Goal: Submit feedback/report problem: Submit feedback/report problem

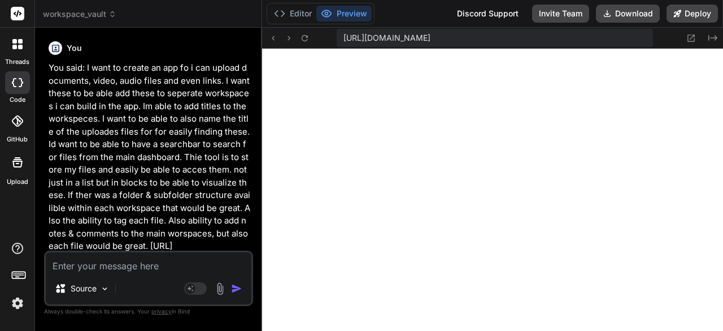
scroll to position [10549, 0]
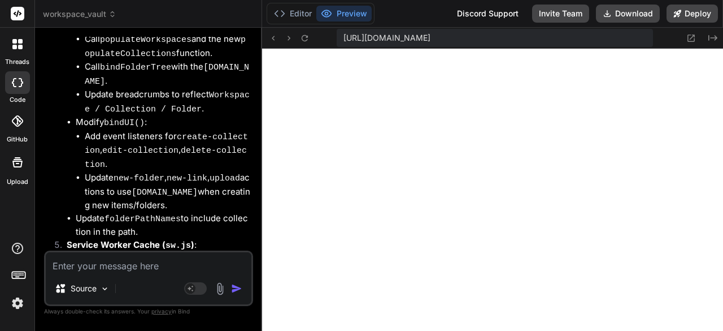
click at [217, 265] on textarea at bounding box center [149, 262] width 206 height 20
click at [204, 268] on textarea at bounding box center [149, 262] width 206 height 20
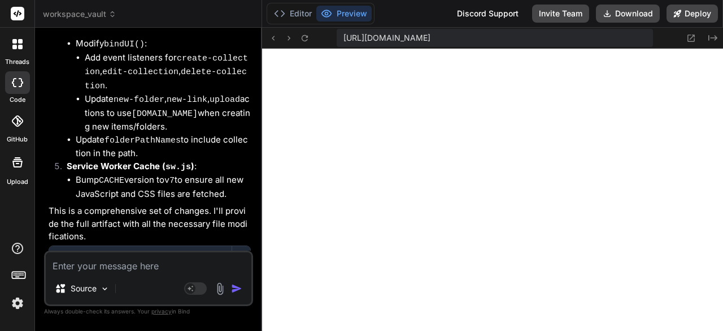
click at [187, 267] on textarea at bounding box center [149, 262] width 206 height 20
type textarea "t"
type textarea "x"
type textarea "th"
type textarea "x"
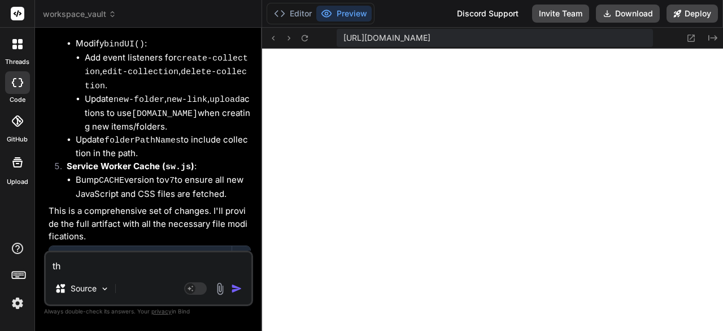
type textarea "tha"
type textarea "x"
type textarea "than"
type textarea "x"
type textarea "thank"
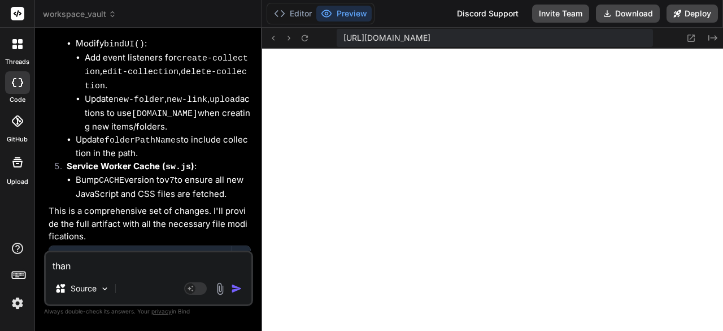
type textarea "x"
type textarea "thanks"
type textarea "x"
type textarea "thanks!"
type textarea "x"
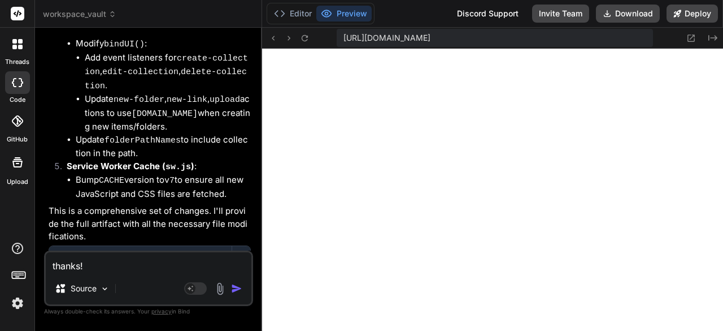
type textarea "thanks!"
click at [164, 288] on div "Source" at bounding box center [149, 290] width 206 height 27
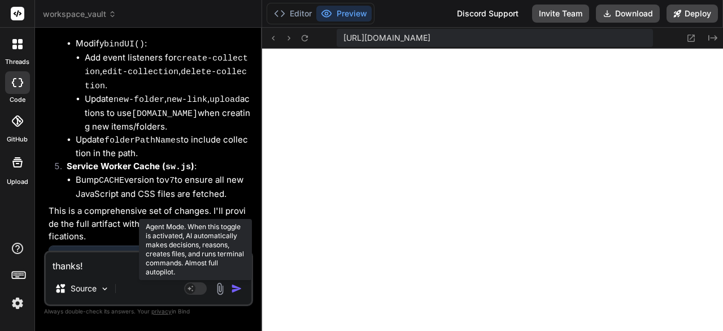
click at [193, 292] on rect at bounding box center [190, 288] width 10 height 10
type textarea "x"
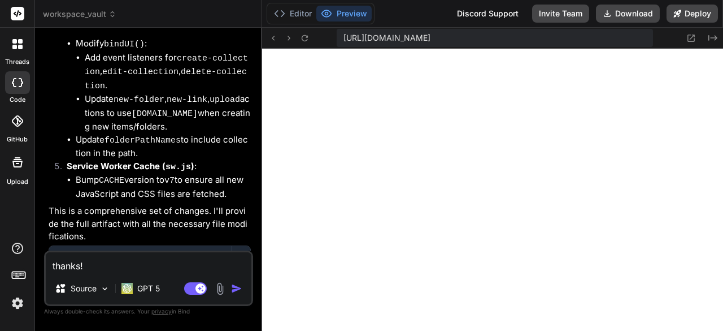
click at [98, 269] on textarea "thanks!" at bounding box center [149, 262] width 206 height 20
type textarea "thanks!"
type textarea "x"
type textarea "thanks! H"
type textarea "x"
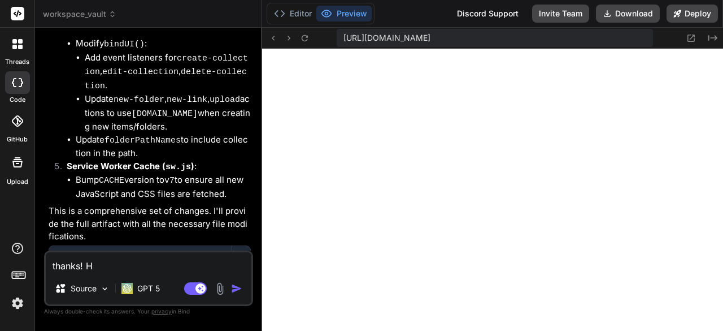
type textarea "thanks! Ha"
type textarea "x"
type textarea "thanks! Hav"
type textarea "x"
type textarea "thanks! Have"
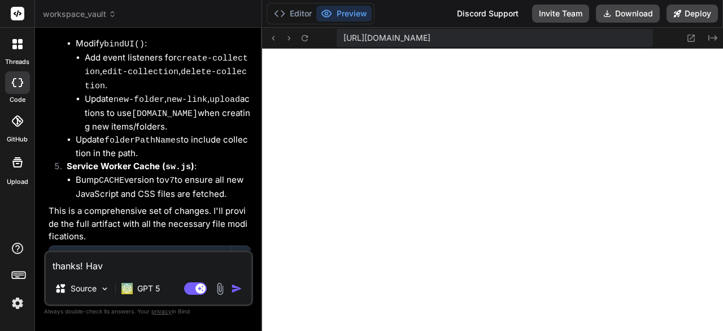
type textarea "x"
type textarea "thanks! Have"
type textarea "x"
type textarea "thanks! Have y"
type textarea "x"
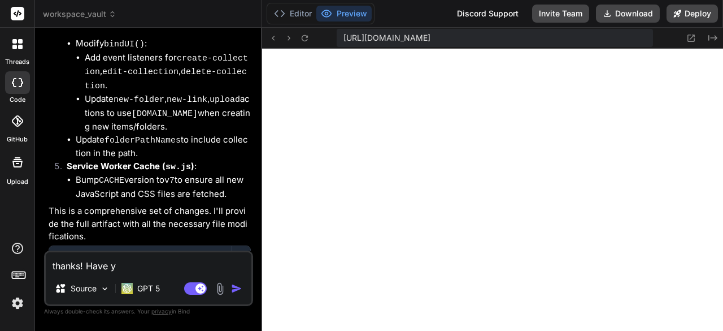
type textarea "thanks! Have yo"
type textarea "x"
type textarea "thanks! Have you"
type textarea "x"
type textarea "thanks! Have you"
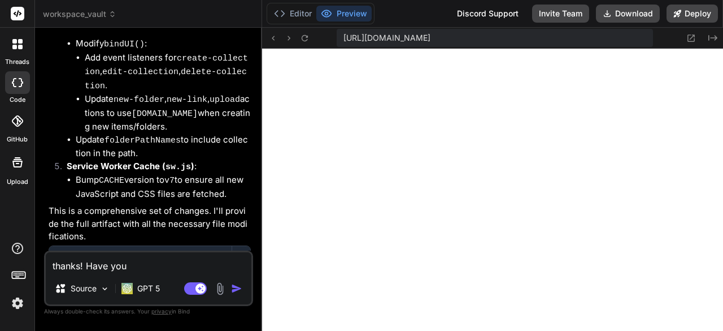
type textarea "x"
type textarea "thanks! Have you h"
type textarea "x"
type textarea "thanks! Have you he"
type textarea "x"
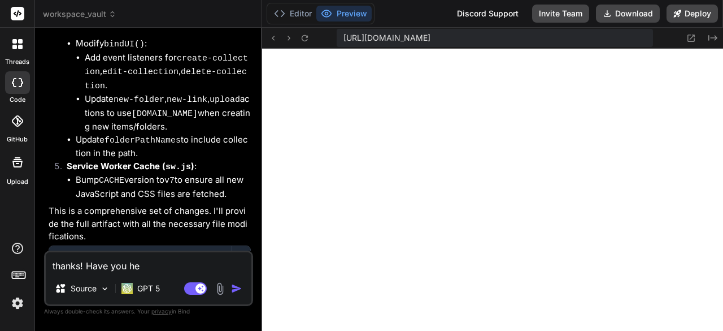
type textarea "thanks! Have you hea"
type textarea "x"
type textarea "thanks! Have you hear"
type textarea "x"
type textarea "thanks! Have you heard"
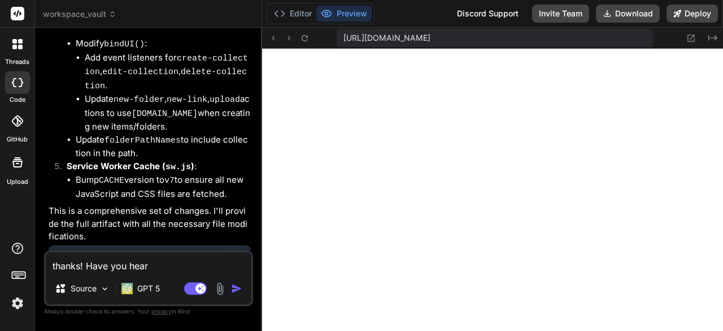
type textarea "x"
type textarea "thanks! Have you heard"
type textarea "x"
type textarea "thanks! Have you heard o"
type textarea "x"
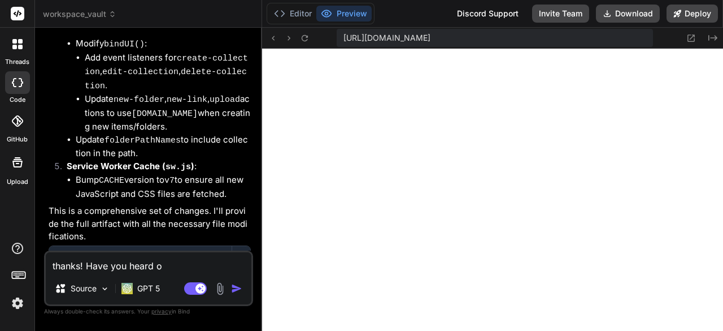
type textarea "thanks! Have you heard of"
type textarea "x"
type textarea "thanks! Have you heard of"
type textarea "x"
type textarea "thanks! Have you heard of l"
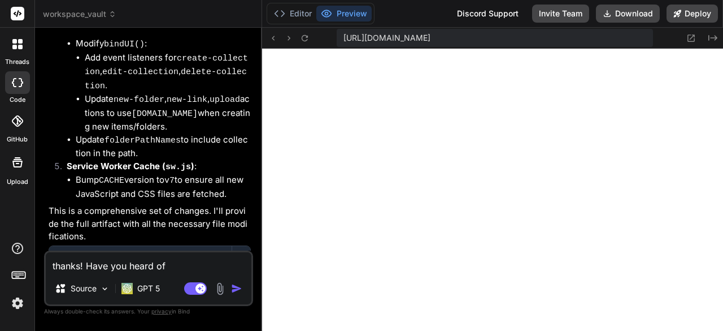
type textarea "x"
type textarea "thanks! Have you heard of li"
type textarea "x"
type textarea "thanks! Have you heard of lic"
type textarea "x"
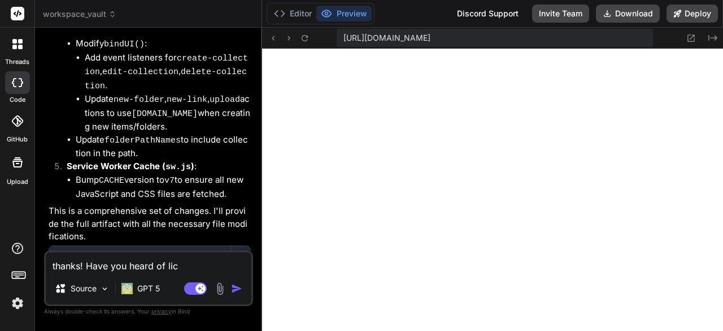
type textarea "thanks! Have you heard of lick"
type textarea "x"
type textarea "thanks! Have you heard of lick-"
type textarea "x"
type textarea "thanks! Have you heard of lick-U"
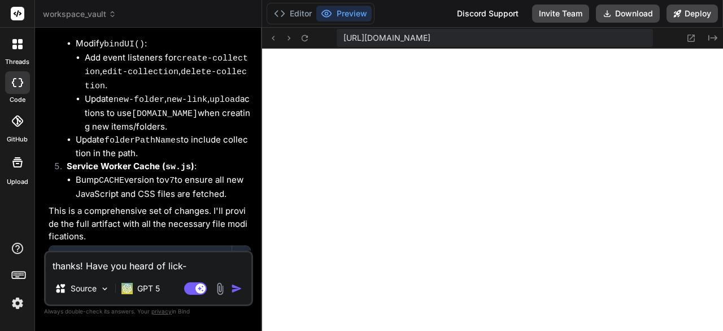
type textarea "x"
type textarea "thanks! Have you heard of lick-Up"
type textarea "x"
type textarea "thanks! Have you heard of Click-Up"
type textarea "x"
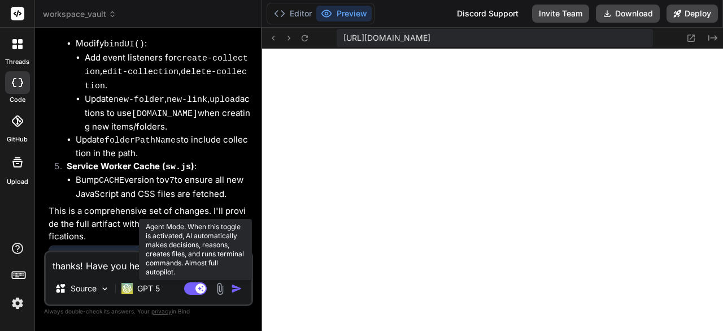
type textarea "thanks! Have you heard of Click-Up"
click at [201, 288] on icon at bounding box center [201, 288] width 6 height 6
type textarea "x"
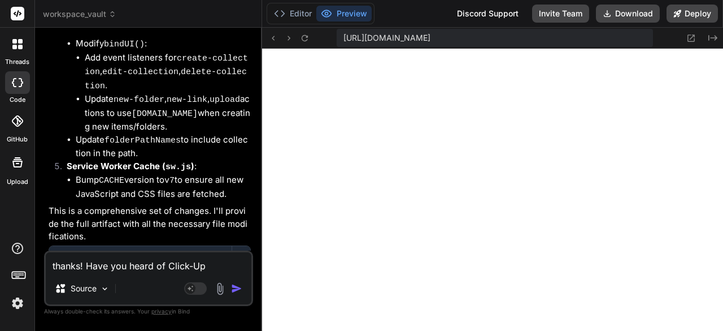
click at [105, 271] on textarea "thanks! Have you heard of Click-Up" at bounding box center [149, 262] width 206 height 20
click at [208, 269] on textarea "thanks! Have you heard of Click-Up" at bounding box center [149, 262] width 206 height 20
type textarea "thanks! Have you heard of Click-Up,"
type textarea "x"
type textarea "thanks! Have you heard of Click-Up,"
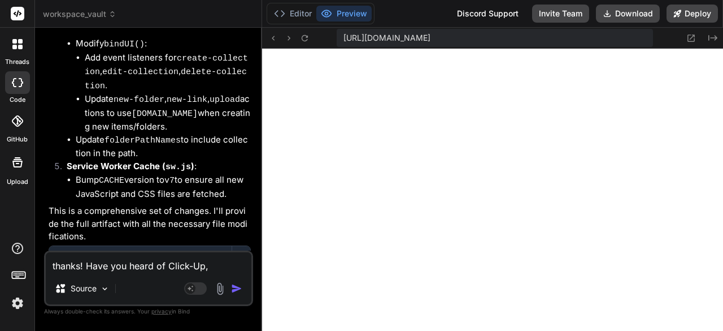
type textarea "x"
type textarea "thanks! Have you heard of Click-Up, t"
type textarea "x"
type textarea "thanks! Have you heard of Click-Up, th"
type textarea "x"
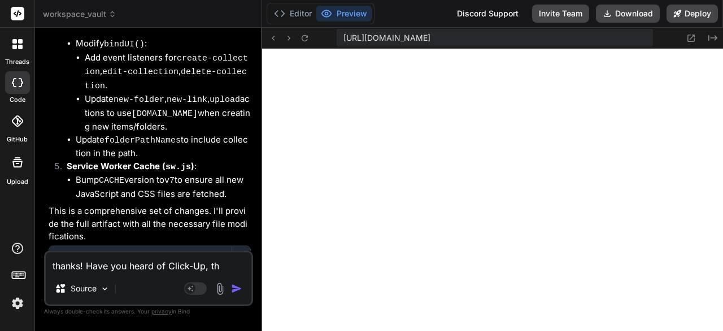
type textarea "thanks! Have you heard of Click-Up, the"
type textarea "x"
type textarea "thanks! Have you heard of Click-Up, the"
type textarea "x"
type textarea "thanks! Have you heard of Click-Up, the p"
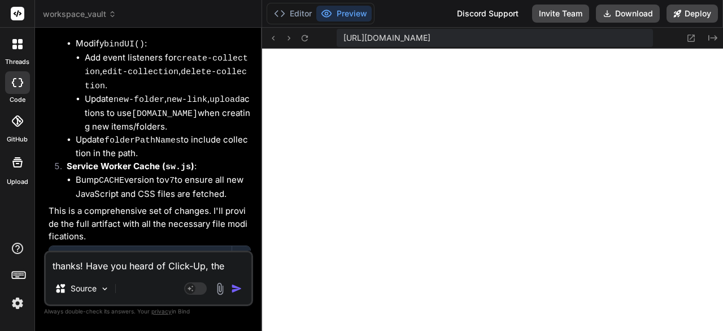
type textarea "x"
type textarea "thanks! Have you heard of Click-Up, the pr"
type textarea "x"
type textarea "thanks! Have you heard of Click-Up, the pro"
type textarea "x"
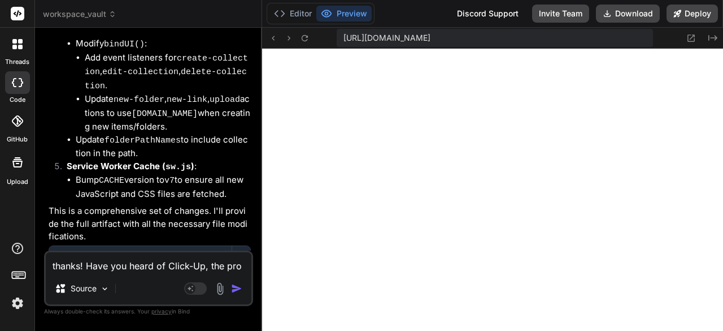
type textarea "thanks! Have you heard of Click-Up, the prod"
type textarea "x"
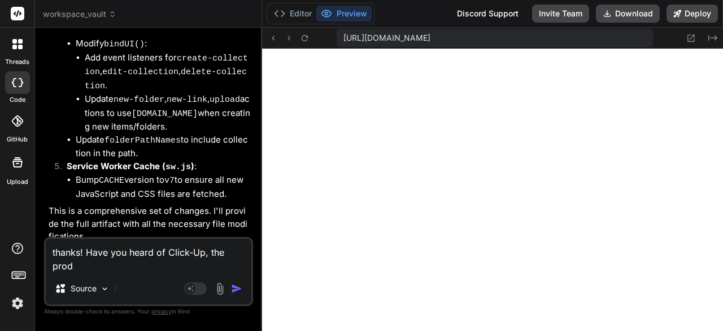
type textarea "thanks! Have you heard of Click-Up, the produ"
type textarea "x"
type textarea "thanks! Have you heard of Click-Up, the produc"
type textarea "x"
type textarea "thanks! Have you heard of Click-Up, the product"
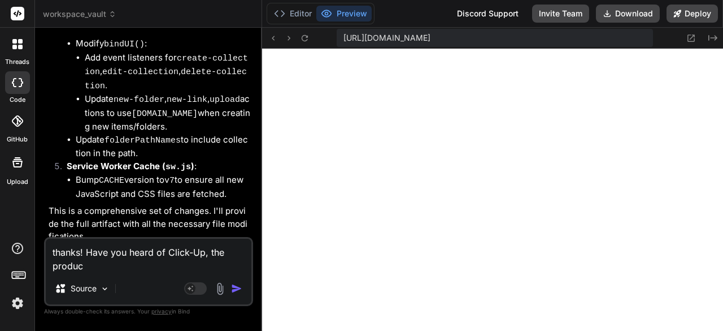
type textarea "x"
type textarea "thanks! Have you heard of Click-Up, the producti"
type textarea "x"
type textarea "thanks! Have you heard of Click-Up, the productiv"
type textarea "x"
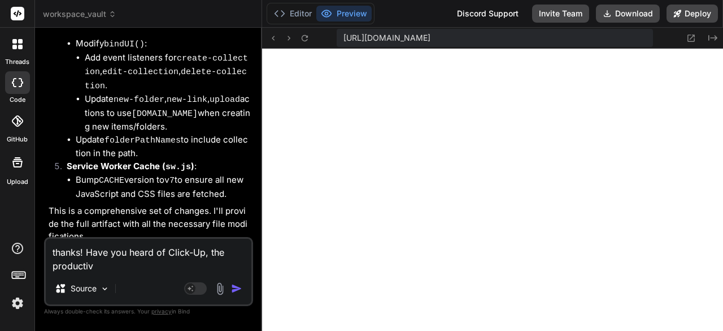
type textarea "thanks! Have you heard of Click-Up, the productivi"
type textarea "x"
type textarea "thanks! Have you heard of Click-Up, the productivit"
type textarea "x"
type textarea "thanks! Have you heard of Click-Up, the productivity"
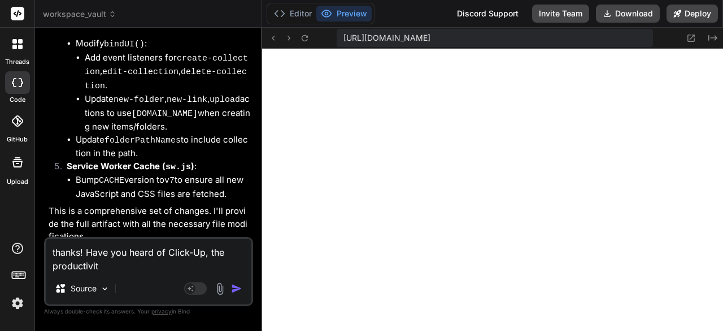
type textarea "x"
type textarea "thanks! Have you heard of Click-Up, the productivity"
type textarea "x"
type textarea "thanks! Have you heard of Click-Up, the productivity A"
type textarea "x"
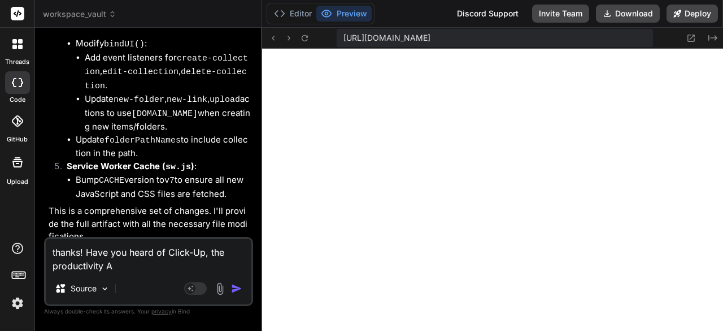
type textarea "thanks! Have you heard of Click-Up, the productivity Ap"
type textarea "x"
type textarea "thanks! Have you heard of Click-Up, the productivity App"
type textarea "x"
type textarea "thanks! Have you heard of Click-Up, the productivity App?"
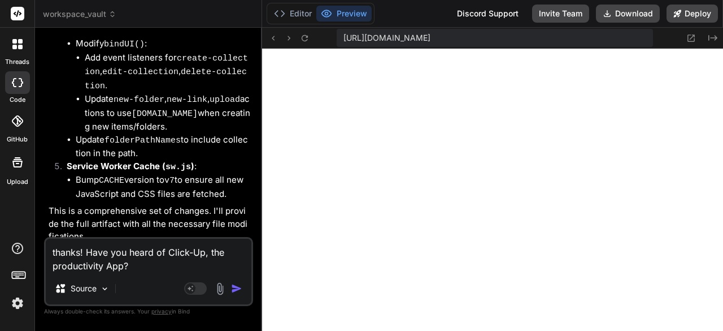
type textarea "x"
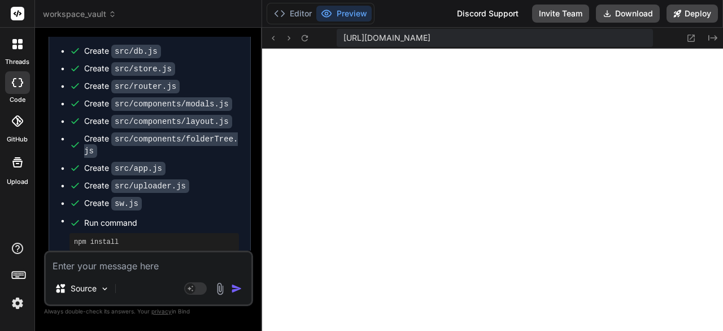
scroll to position [19121, 0]
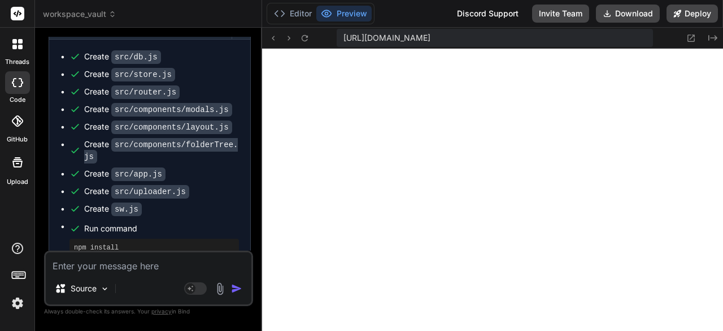
click at [206, 269] on textarea at bounding box center [149, 262] width 206 height 20
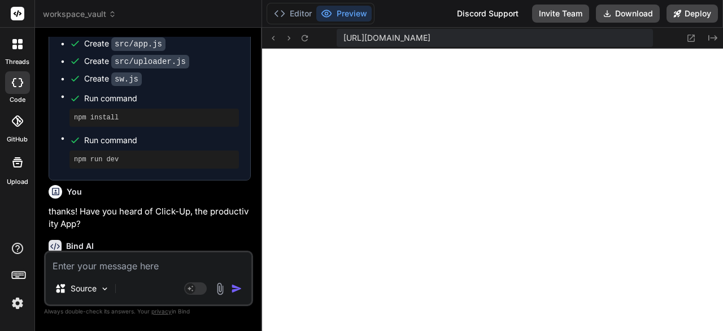
click at [78, 265] on textarea at bounding box center [149, 262] width 206 height 20
click at [106, 16] on span "workspace_vault" at bounding box center [79, 13] width 73 height 11
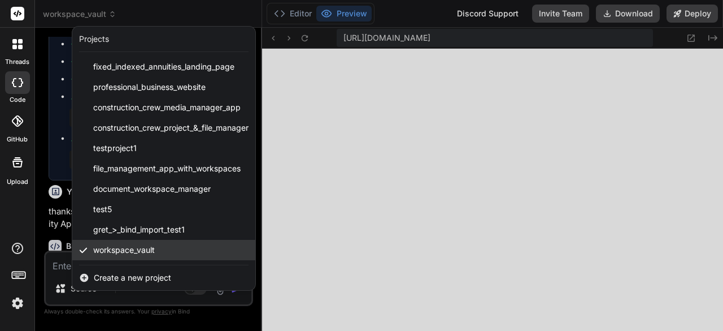
drag, startPoint x: 209, startPoint y: 250, endPoint x: 189, endPoint y: 244, distance: 20.2
click at [189, 244] on div "workspace_vault" at bounding box center [163, 250] width 183 height 20
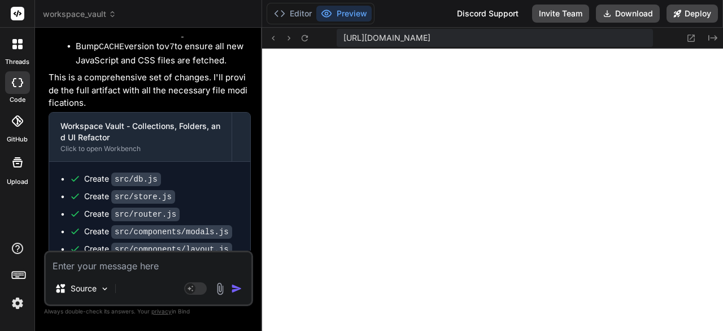
scroll to position [19000, 0]
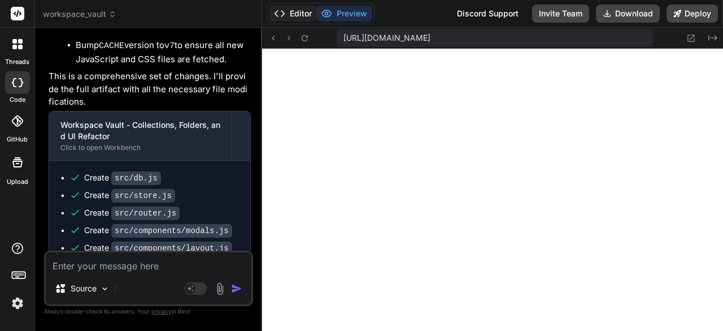
click at [276, 10] on icon at bounding box center [279, 13] width 11 height 11
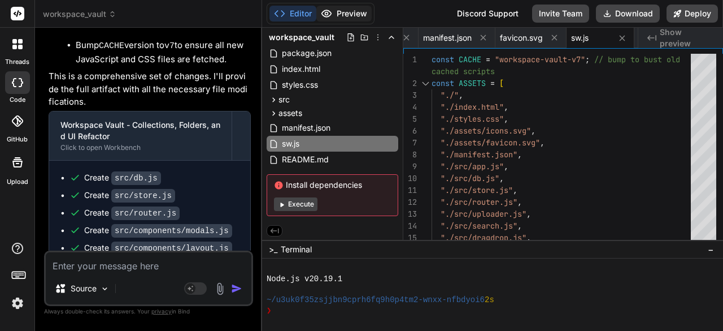
click at [346, 15] on button "Preview" at bounding box center [343, 14] width 55 height 16
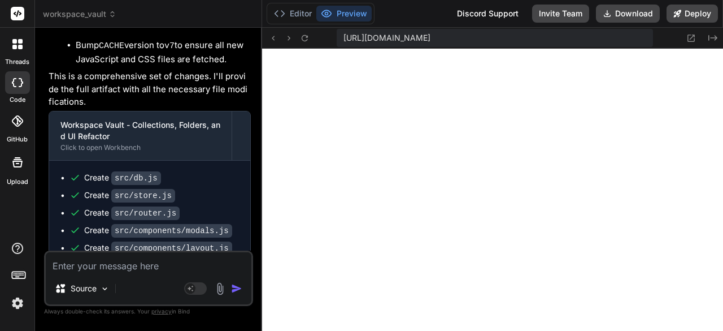
scroll to position [19131, 0]
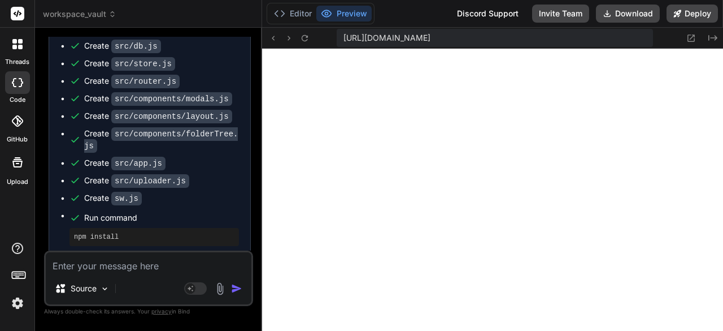
click at [18, 41] on icon at bounding box center [17, 44] width 10 height 10
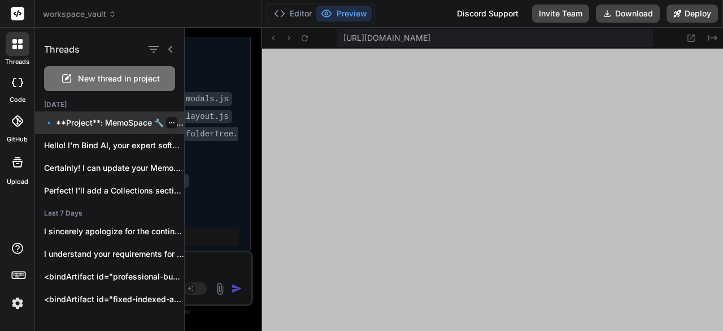
click at [114, 123] on p "🔹 **Project**: MemoSpace 🔧 **Tech Stack**: React..." at bounding box center [114, 122] width 140 height 11
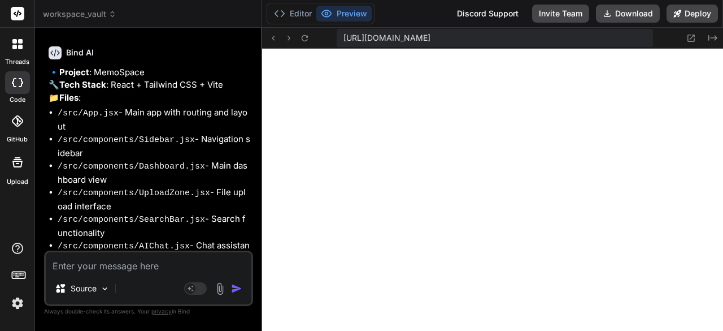
scroll to position [0, 0]
click at [19, 48] on icon at bounding box center [20, 47] width 5 height 5
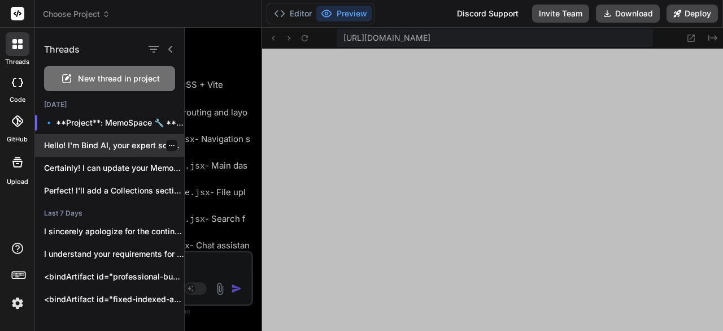
click at [168, 144] on icon "button" at bounding box center [171, 145] width 7 height 7
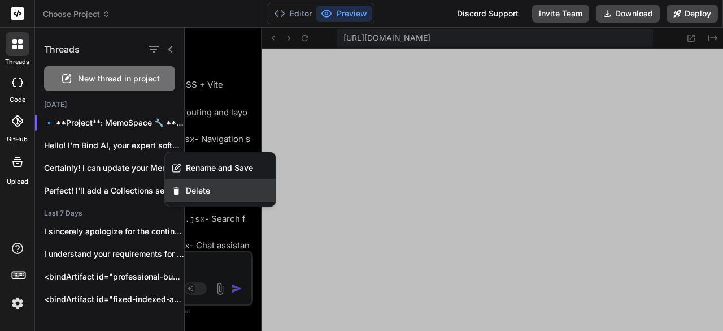
click at [204, 185] on span "Delete" at bounding box center [198, 190] width 24 height 11
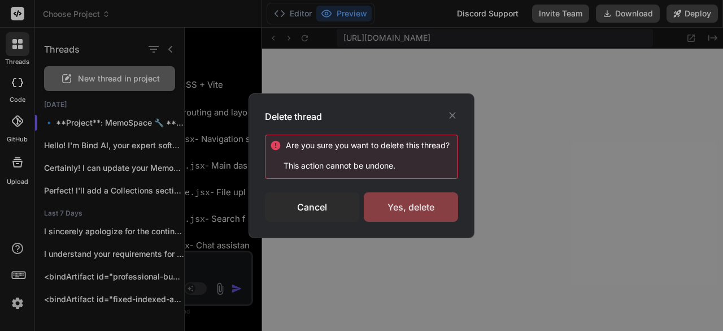
click at [412, 211] on div "Yes, delete" at bounding box center [411, 206] width 94 height 29
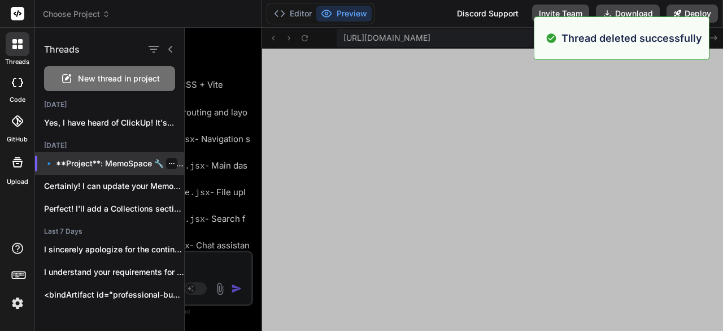
click at [169, 163] on icon "button" at bounding box center [172, 163] width 6 height 1
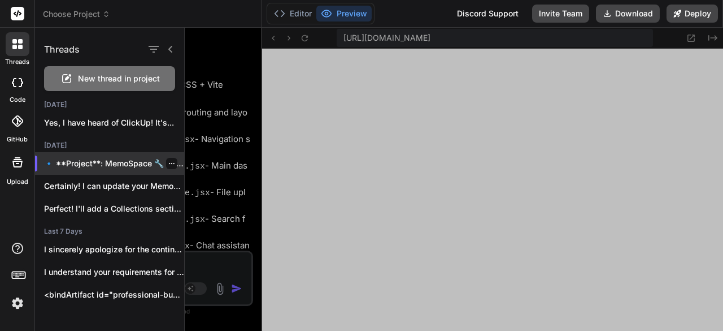
click at [80, 163] on p "🔹 **Project**: MemoSpace 🔧 **Tech Stack**: React..." at bounding box center [114, 163] width 140 height 11
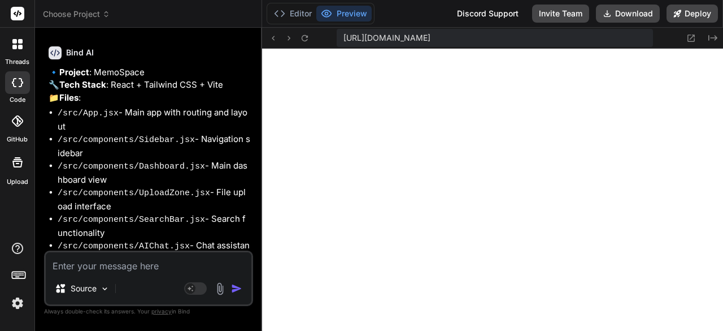
click at [19, 51] on div at bounding box center [18, 44] width 24 height 24
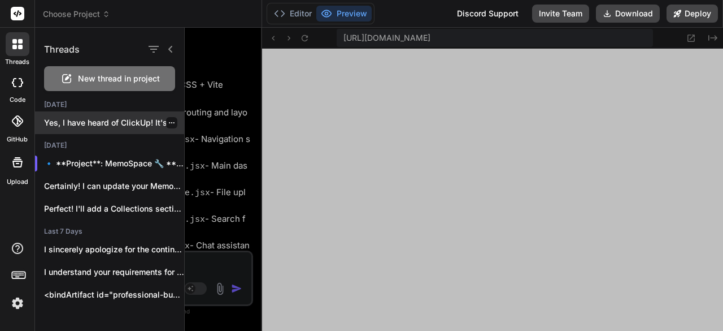
click at [168, 119] on icon "button" at bounding box center [171, 122] width 7 height 7
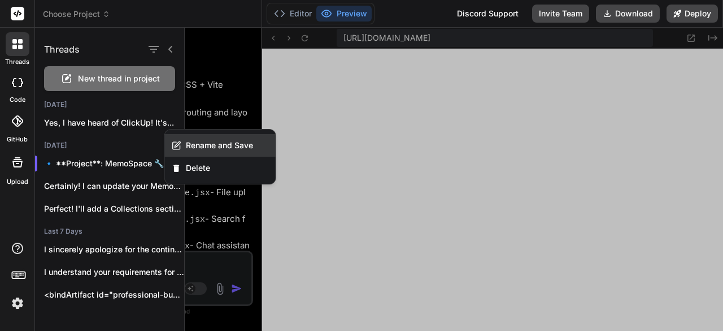
click at [200, 144] on span "Rename and Save" at bounding box center [219, 145] width 67 height 11
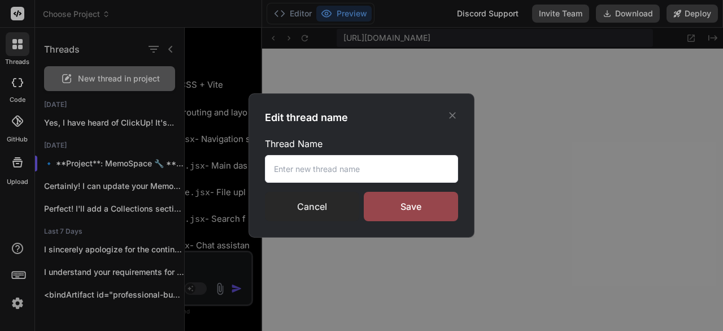
click at [333, 206] on div "Cancel" at bounding box center [312, 206] width 94 height 29
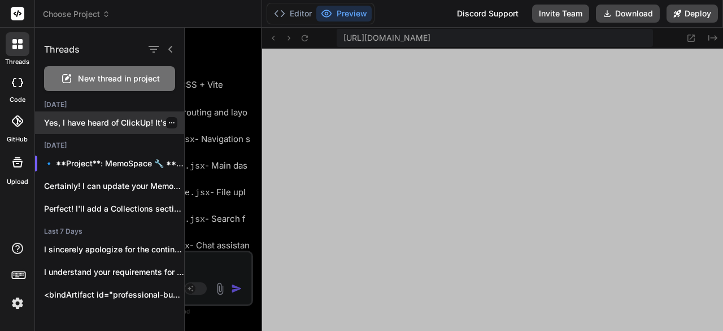
click at [110, 127] on p "Yes, I have heard of ClickUp! It's..." at bounding box center [114, 122] width 140 height 11
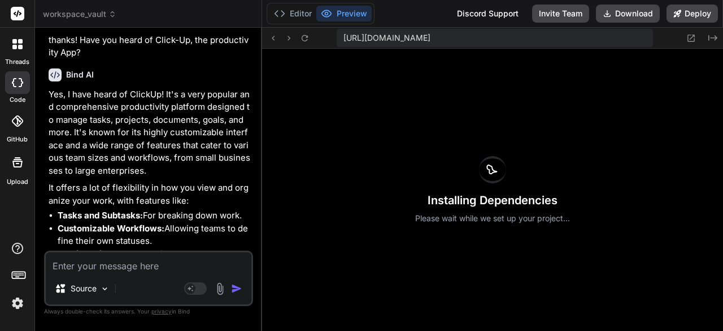
scroll to position [3976, 0]
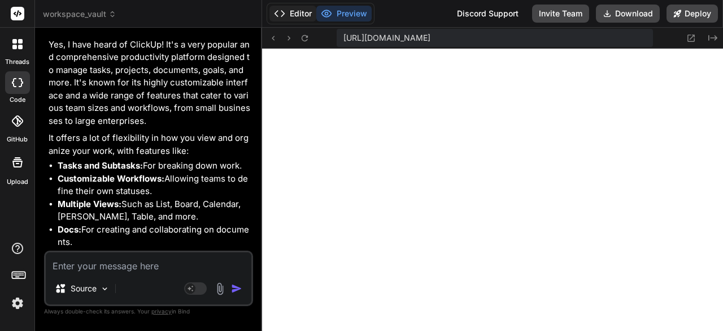
click at [302, 16] on button "Editor" at bounding box center [293, 14] width 47 height 16
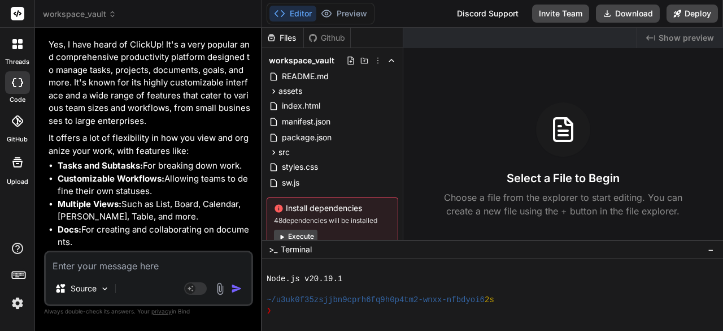
scroll to position [32, 0]
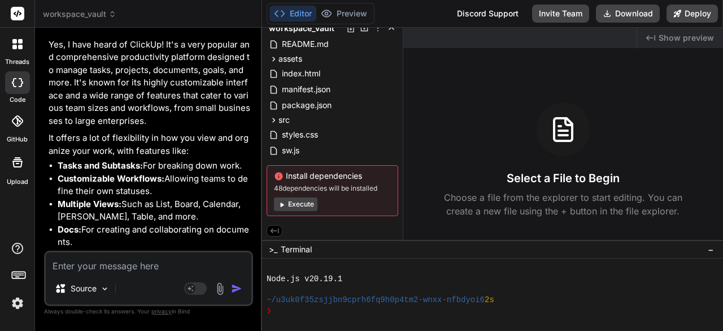
click at [305, 202] on button "Execute" at bounding box center [296, 204] width 44 height 14
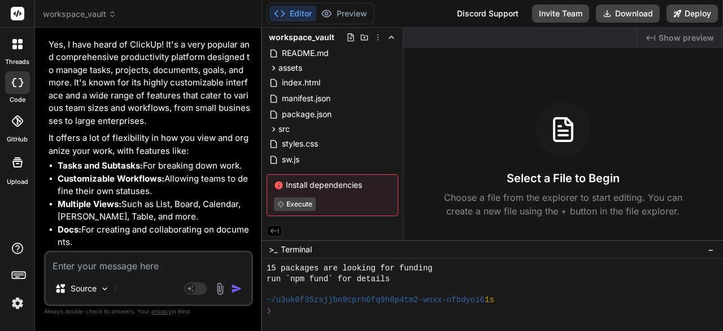
type textarea "x"
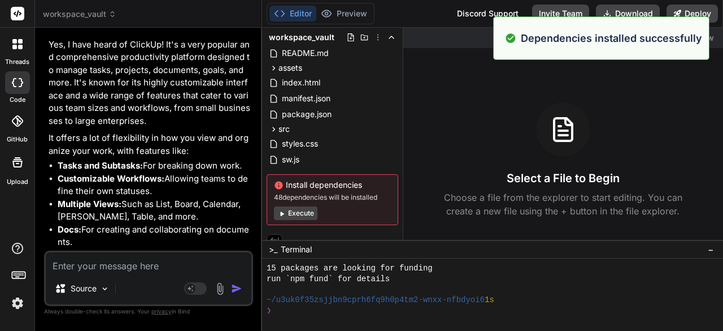
scroll to position [32, 0]
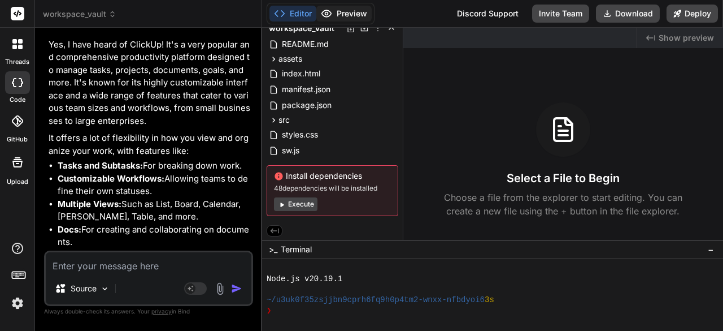
click at [364, 14] on button "Preview" at bounding box center [343, 14] width 55 height 16
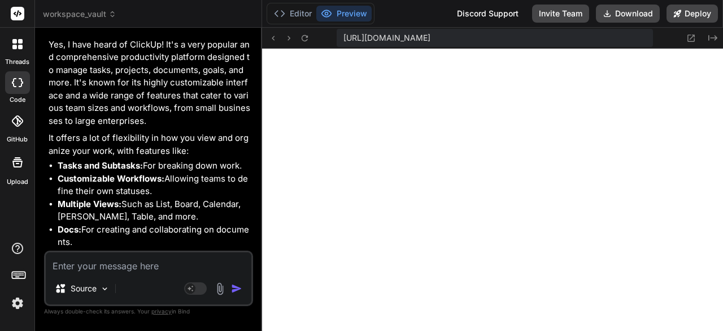
click at [159, 263] on textarea at bounding box center [149, 262] width 206 height 20
type textarea "OK"
type textarea "x"
type textarea "OK so"
type textarea "x"
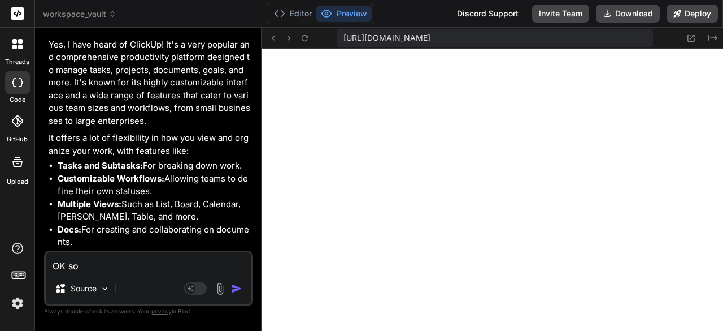
type textarea "OK so I"
type textarea "x"
type textarea "OK so I see"
type textarea "x"
type textarea "OK so I see the"
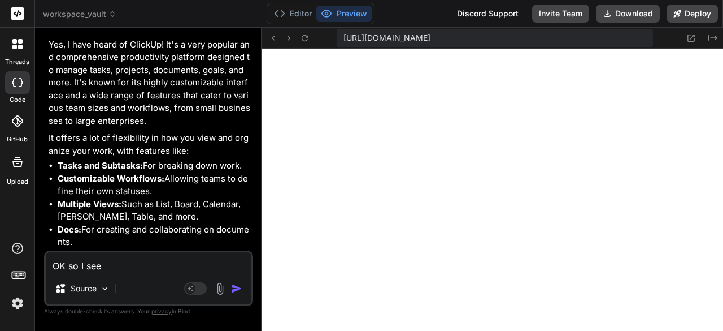
type textarea "x"
type textarea "OK so I see the collect"
type textarea "x"
type textarea "OK so I see the collections"
type textarea "x"
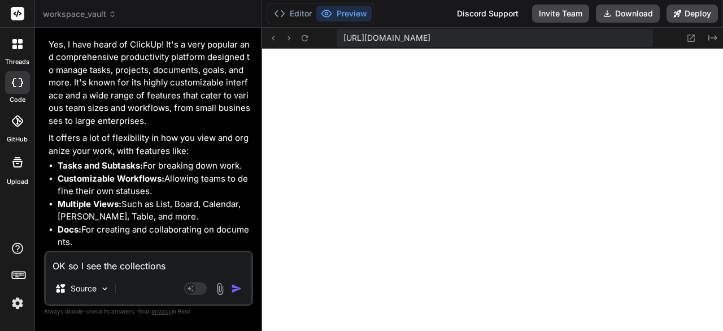
type textarea "OK so I see the collections now"
type textarea "x"
type textarea "OK so I see the collections now I"
type textarea "x"
type textarea "OK so I see the collections now I want"
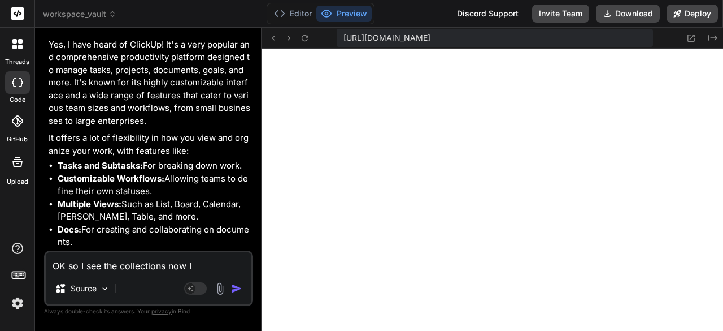
type textarea "x"
type textarea "OK so I see the collections Now I want to"
type textarea "x"
type textarea "OK so I see the collections now I want to be"
type textarea "x"
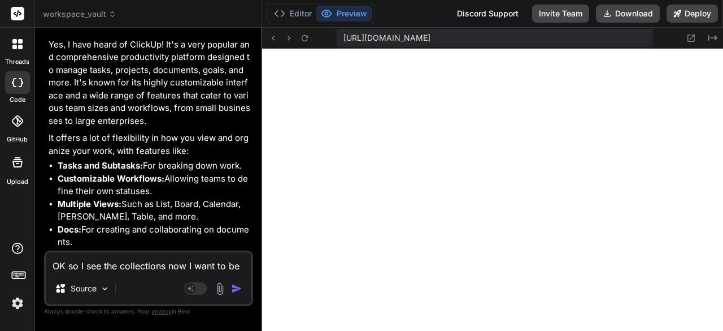
type textarea "OK so I see the collections now I want to be able"
type textarea "x"
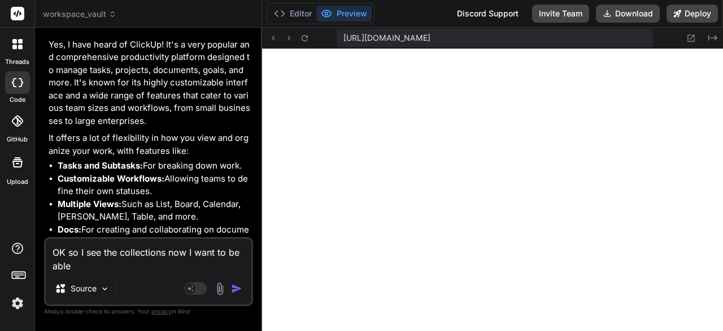
type textarea "OK so I see the collections now I want to be able to"
type textarea "x"
type textarea "OK so I see the collections Now I want to be able to add"
type textarea "x"
type textarea "OK so I see the collections Now I want to be able to add im"
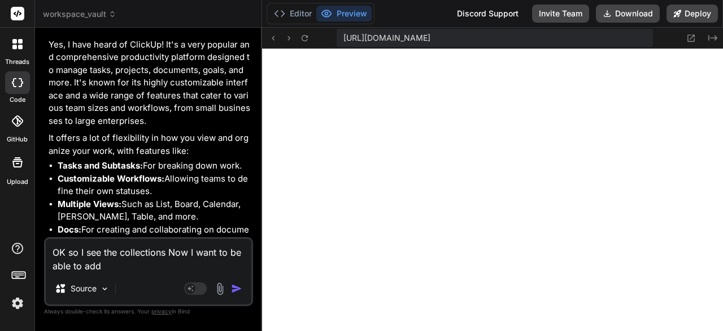
type textarea "x"
type textarea "OK so I see the collections Now I want to be able to add images"
type textarea "x"
type textarea "OK so I see the collections Now I want to be able to add images log"
type textarea "x"
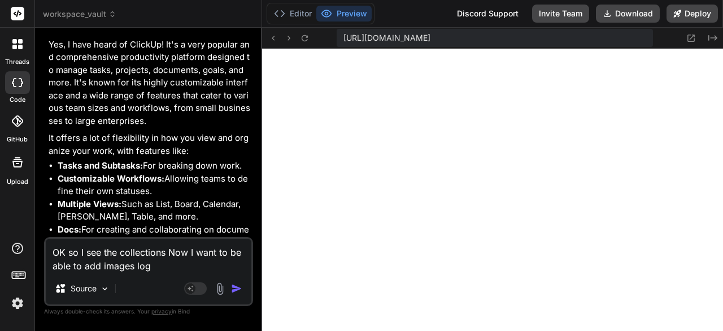
type textarea "OK so I see the collections Now I want to be able to add images logos"
type textarea "x"
type textarea "OK so I see the collections Now I want to be able to add images logos or"
type textarea "x"
type textarea "OK so I see the collections Now I want to be able to add images logos or had"
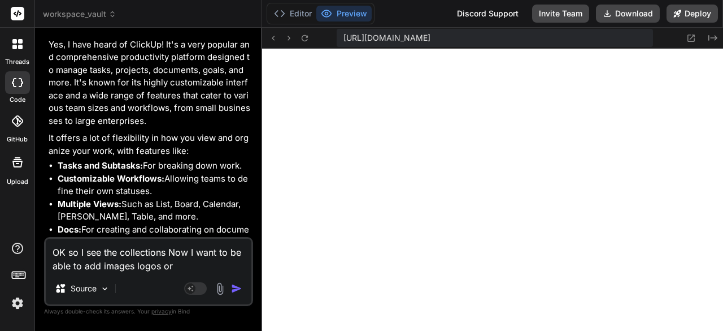
type textarea "x"
type textarea "OK so I see the collections Now I want to be able to add images logos or had I"
type textarea "x"
type textarea "OK so I see the collections Now I want to be able to add images logos Or had I …"
type textarea "x"
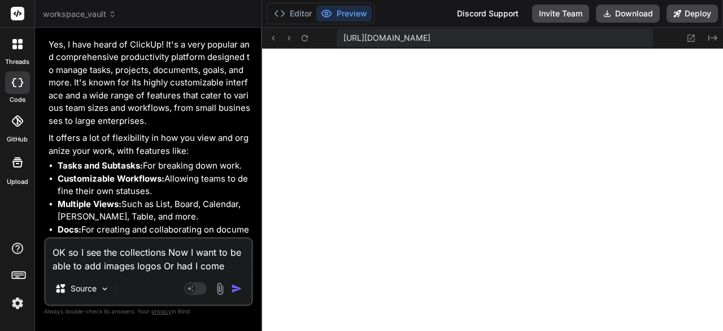
type textarea "OK so I see the collections Now I want to be able to add images logos or had I …"
type textarea "x"
type textarea "OK so I see the collections Now I want to be able to add images logos or had I …"
type textarea "x"
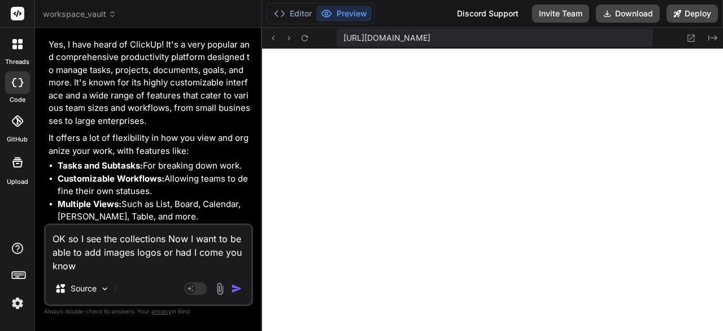
type textarea "OK so I see the collections Now I want to be able to add images logos or had I …"
type textarea "x"
type textarea "OK so I see the collections Now I want to be able to add images logos Or had I …"
type textarea "x"
type textarea "OK so I see the collections Now I want to be able to add images logos or had I …"
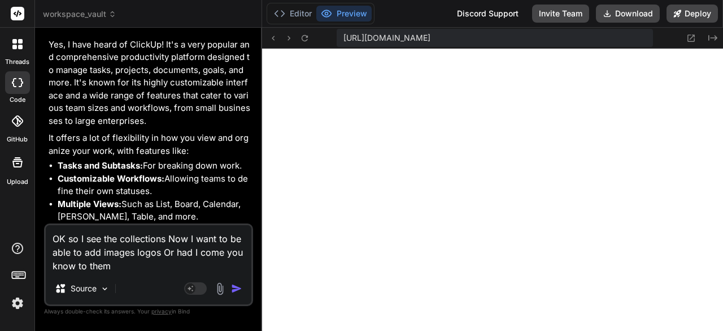
type textarea "x"
type textarea "OK so I see the collections Now I want to be able to add images logos or had I …"
type textarea "x"
type textarea "OK so I see the collections Now I want to be able to add images logos or had I …"
type textarea "x"
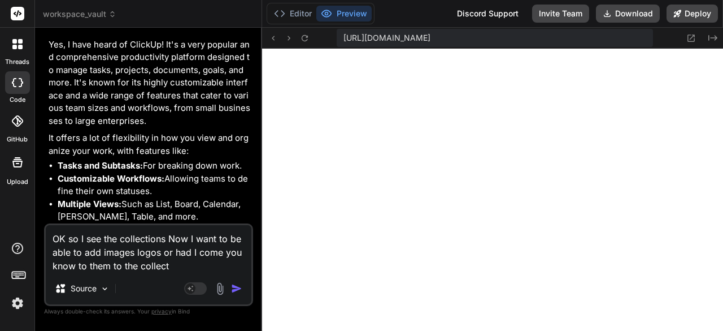
type textarea "OK so I see the collections Now I want to be able to add images logos or had I …"
type textarea "x"
type textarea "OK so I see the collections Now I want to be able to add images logos Or had I …"
type textarea "x"
type textarea "OK so I see the collections Now I want to be able to add images logos Or had I …"
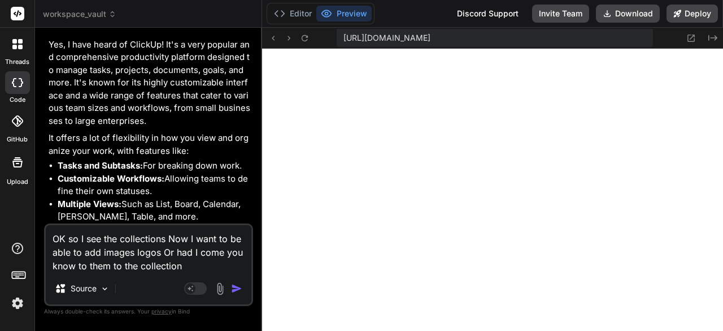
type textarea "x"
type textarea "OK so I see the collections Now I want to be able to add images logos Or had I …"
type textarea "x"
type textarea "OK so I see the collections Now I want to be able to add images logos Or had I …"
type textarea "x"
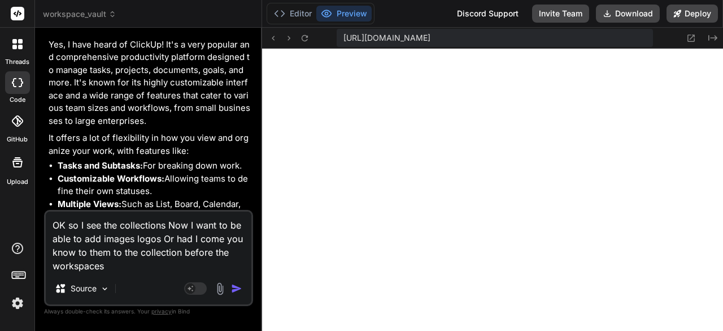
type textarea "OK so I see the collections Now I want to be able to add images logos Or had I …"
type textarea "x"
type textarea "OK so I see the collections Now I want to be able to add images logos Or had I …"
type textarea "x"
type textarea "OK so I see the collections Now I want to be able to add images logos Or had I …"
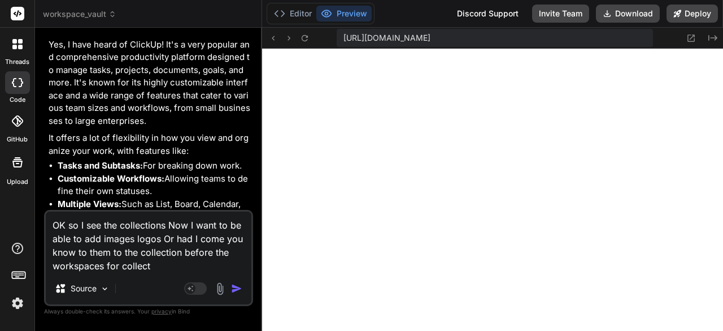
type textarea "x"
type textarea "OK so I see the collections Now I want to be able to add images logos Or had I …"
type textarea "x"
type textarea "OK so I see the collections Now I want to be able to add images logos Or had I …"
type textarea "x"
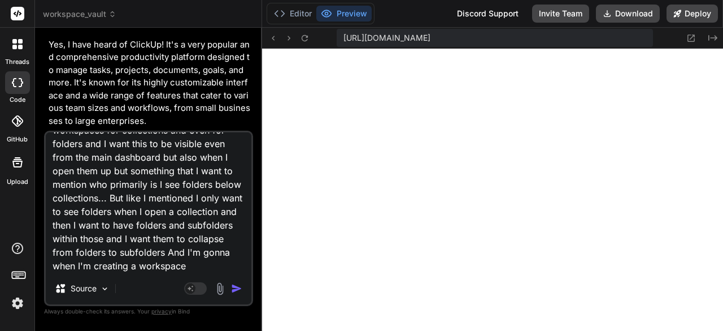
scroll to position [70, 0]
click at [127, 270] on textarea "OK so I see the collections Now I want to be able to add images logos Or had I …" at bounding box center [149, 202] width 206 height 140
click at [107, 259] on textarea "OK so I see the collections Now I want to be able to add images logos Or had I …" at bounding box center [149, 202] width 206 height 140
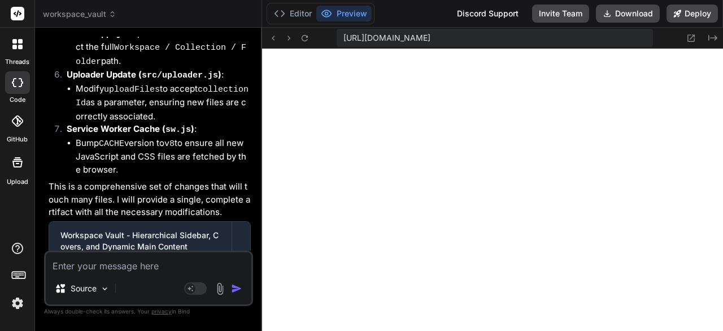
scroll to position [32, 0]
click at [200, 261] on textarea at bounding box center [149, 262] width 206 height 20
click at [155, 269] on textarea "please chage back to the previous styple" at bounding box center [149, 262] width 206 height 20
click at [231, 272] on textarea "please chage back to the previous styple" at bounding box center [149, 262] width 206 height 20
click at [248, 269] on textarea "please chage back to the previous styple" at bounding box center [149, 262] width 206 height 20
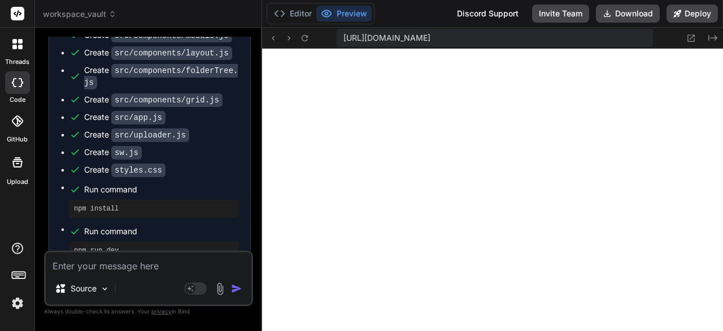
click at [173, 269] on textarea at bounding box center [149, 262] width 206 height 20
click at [212, 263] on textarea at bounding box center [149, 262] width 206 height 20
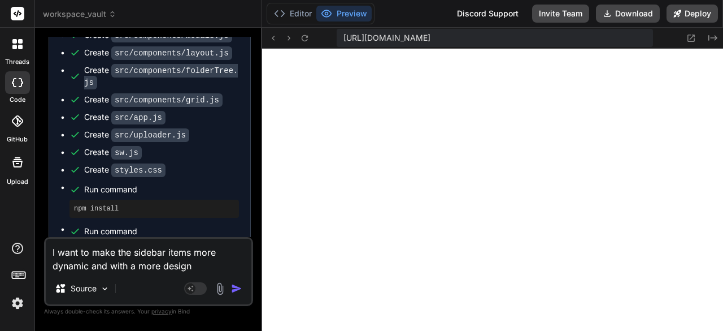
click at [204, 276] on div "I want to make the sidebar items more dynamic and with a more design Source Age…" at bounding box center [148, 271] width 209 height 69
click at [223, 263] on textarea "I want to make the sidebar items more dynamic and with a more design" at bounding box center [149, 255] width 206 height 34
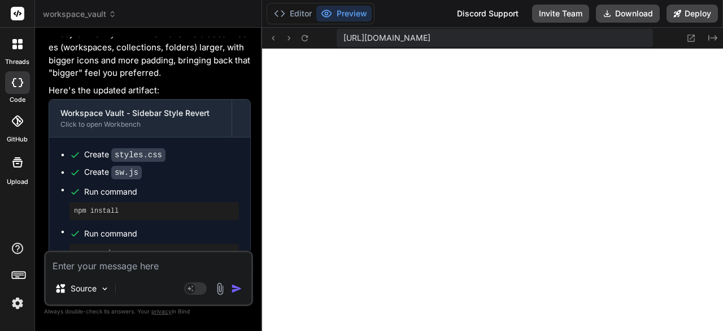
click at [180, 258] on textarea at bounding box center [149, 262] width 206 height 20
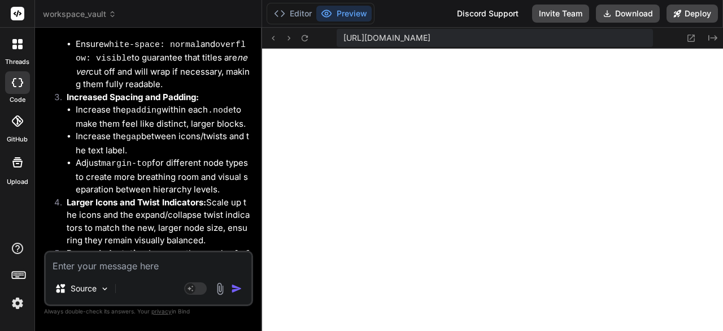
scroll to position [8333, 0]
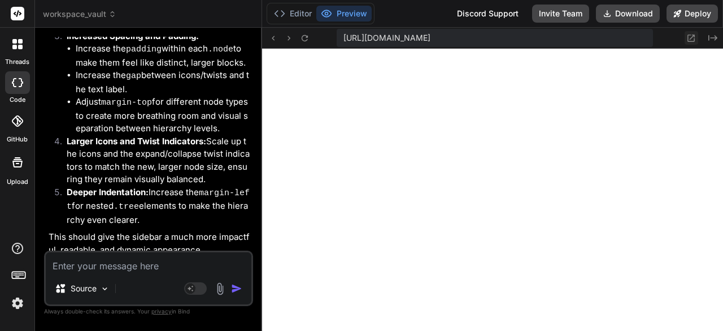
click at [691, 40] on icon at bounding box center [692, 38] width 10 height 10
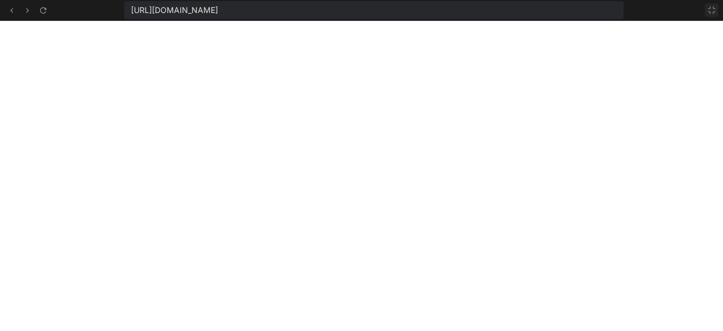
click at [706, 11] on button at bounding box center [712, 10] width 14 height 14
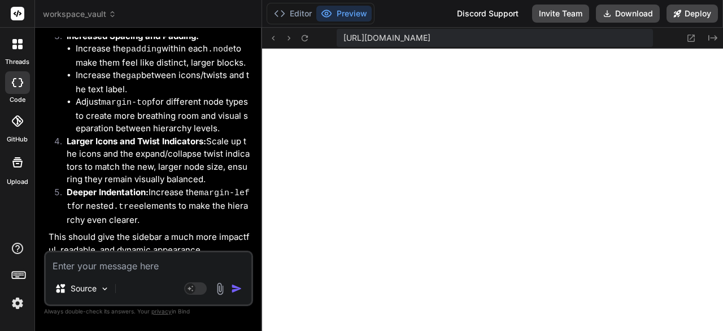
click at [163, 262] on textarea at bounding box center [149, 262] width 206 height 20
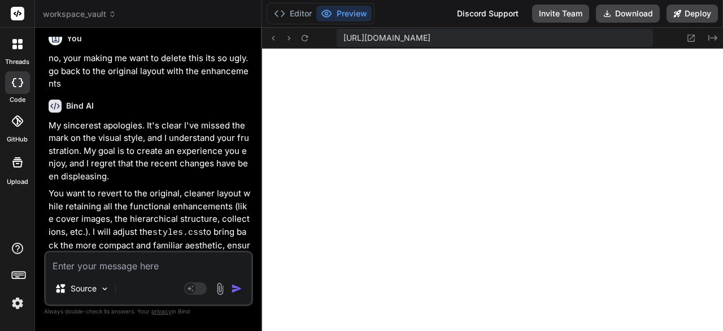
scroll to position [32, 0]
click at [137, 270] on textarea at bounding box center [149, 262] width 206 height 20
